Goal: Transaction & Acquisition: Purchase product/service

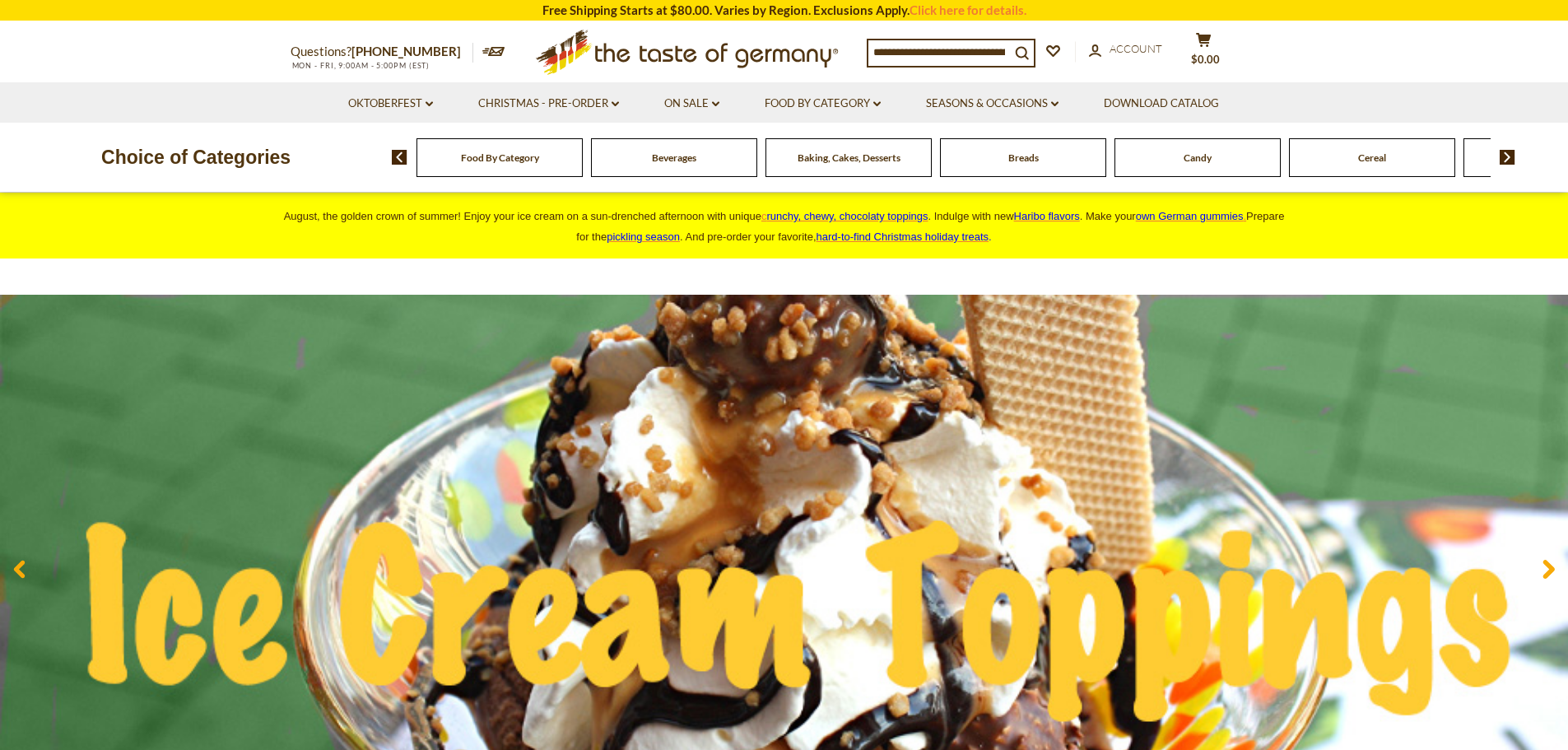
click at [583, 175] on div "Beverages" at bounding box center [500, 157] width 167 height 39
click at [672, 155] on span "Beverages" at bounding box center [674, 157] width 44 height 13
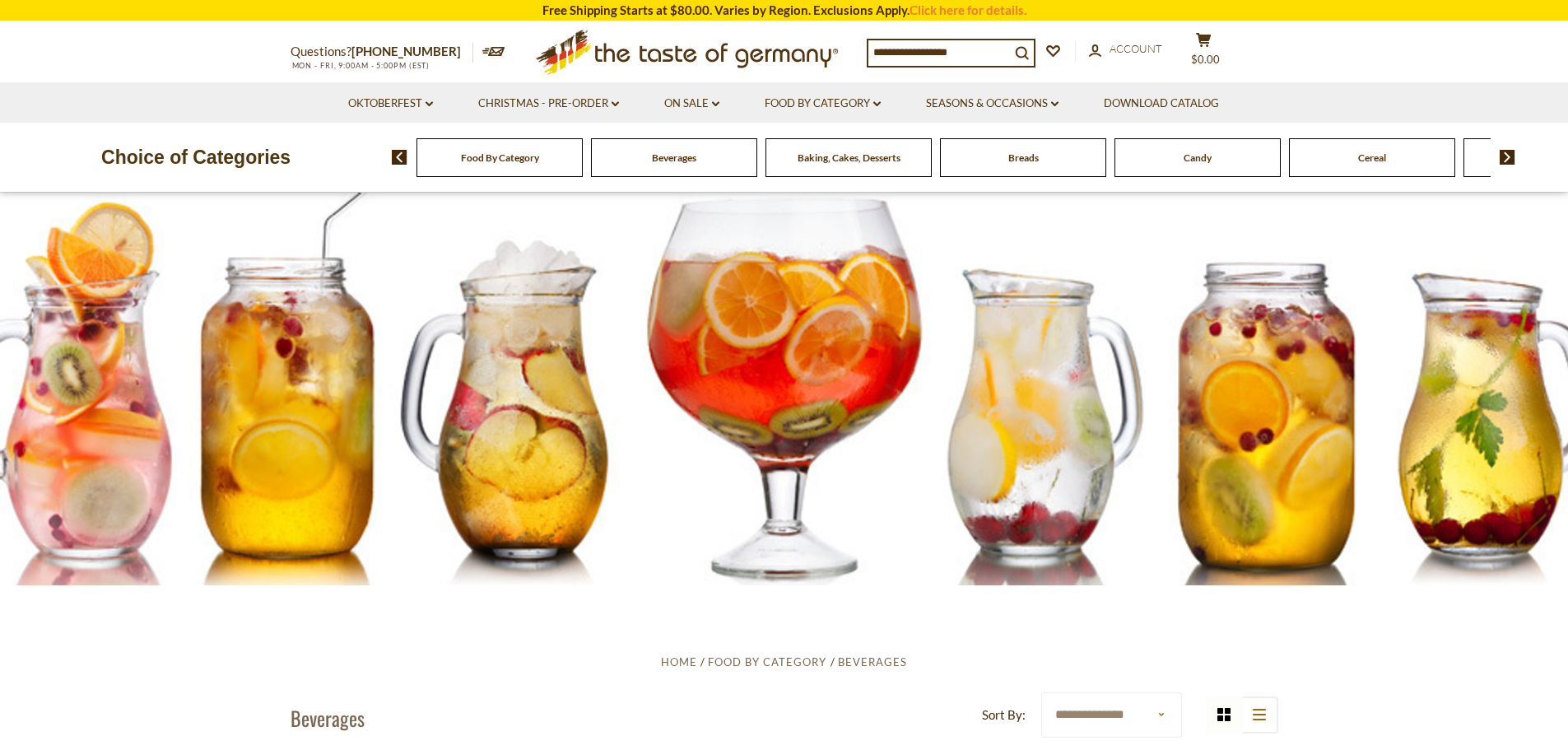
click at [963, 51] on input at bounding box center [938, 52] width 141 height 23
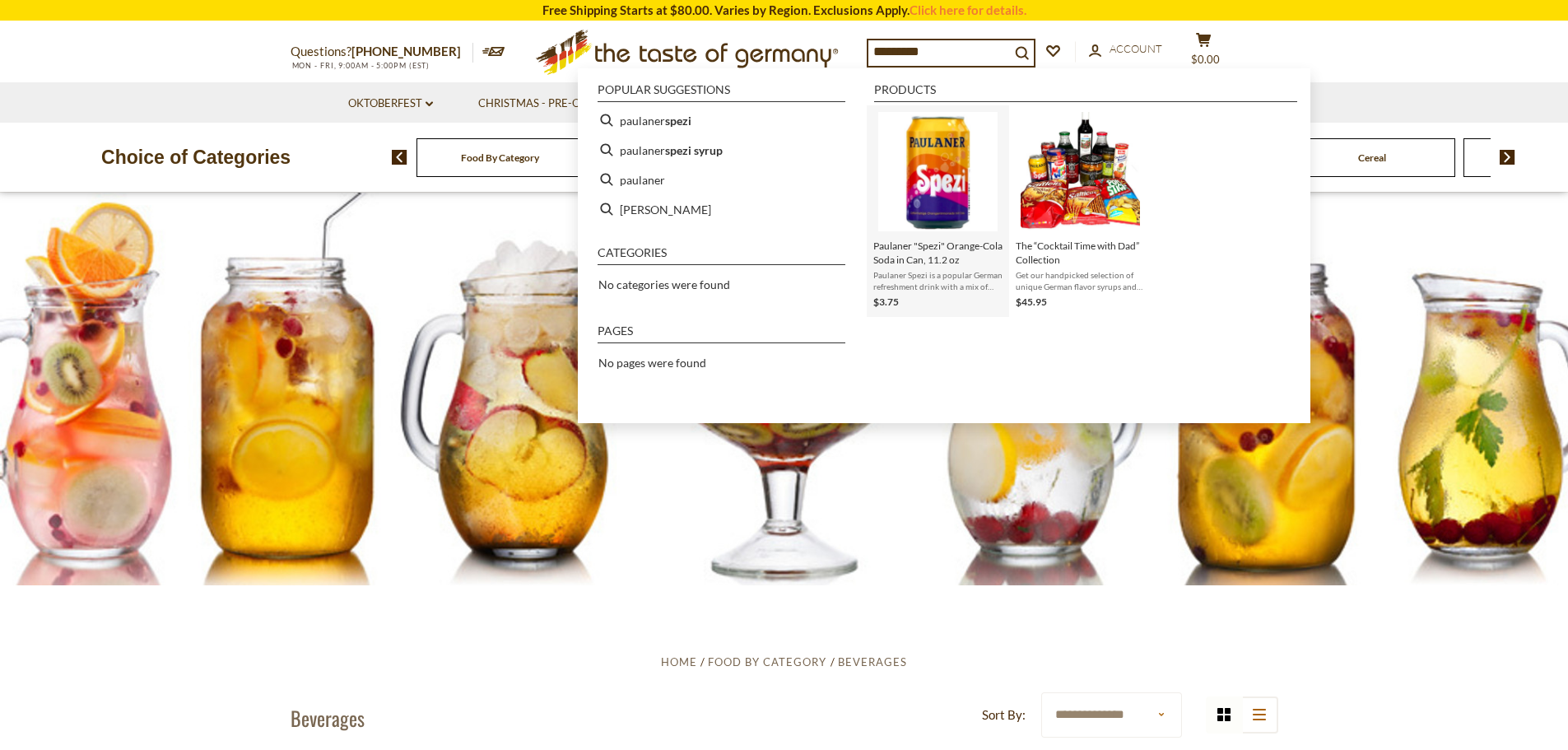
type input "********"
click at [949, 163] on img "Instant Search Results" at bounding box center [938, 172] width 120 height 120
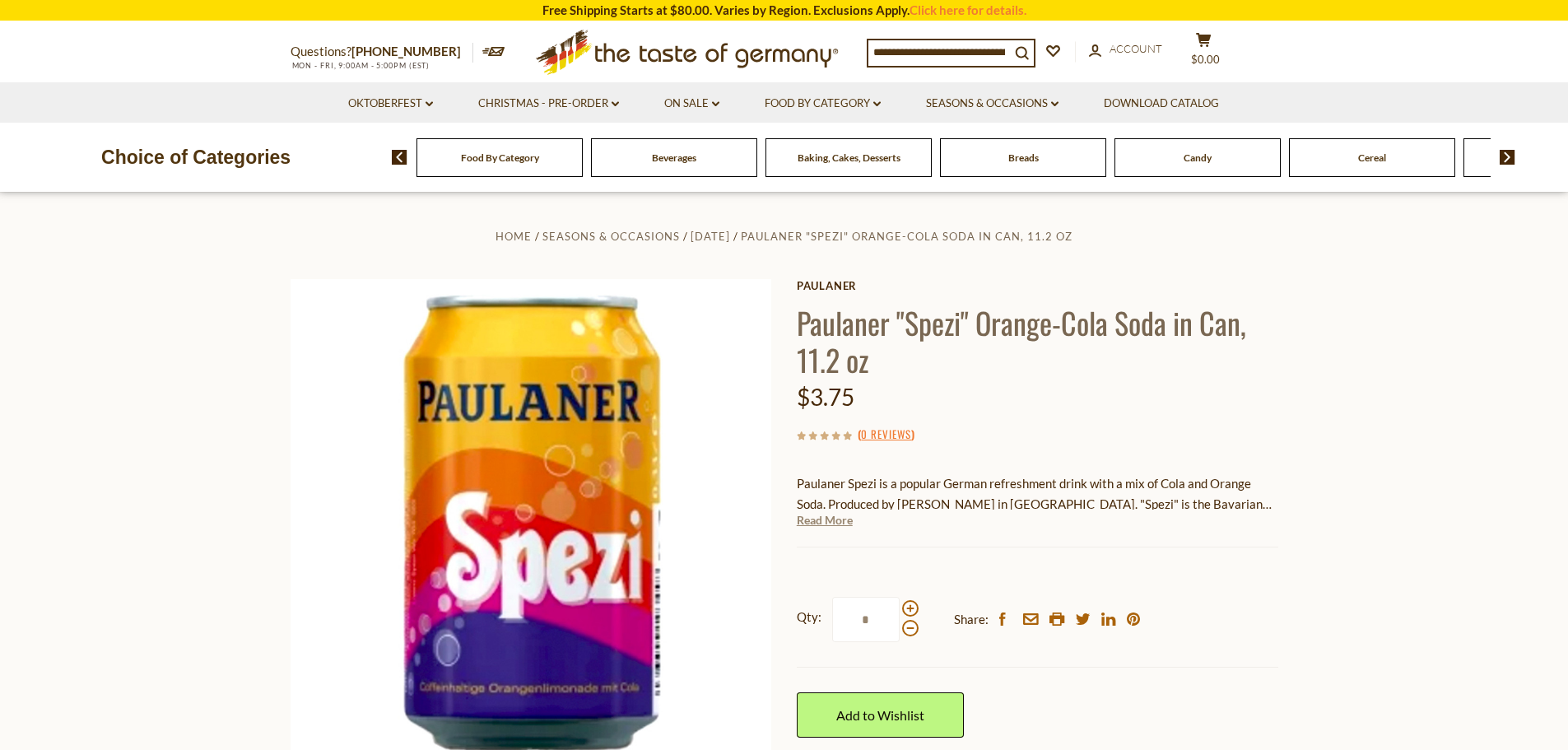
click at [839, 523] on link "Read More" at bounding box center [825, 521] width 56 height 17
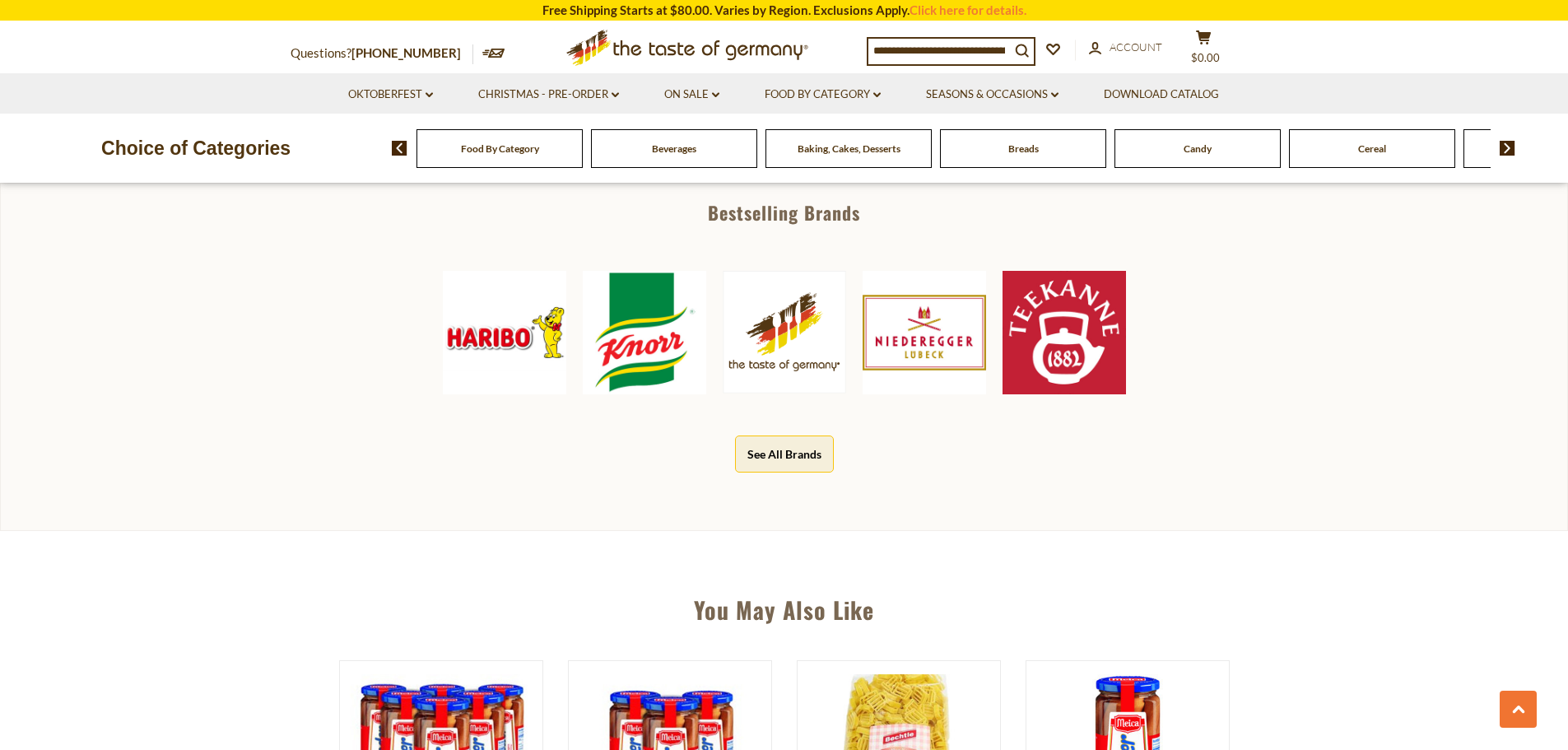
scroll to position [906, 0]
